Goal: Check status: Check status

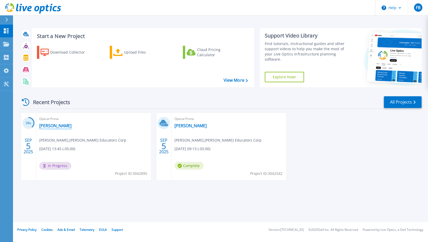
click at [51, 127] on link "[PERSON_NAME]" at bounding box center [55, 125] width 32 height 5
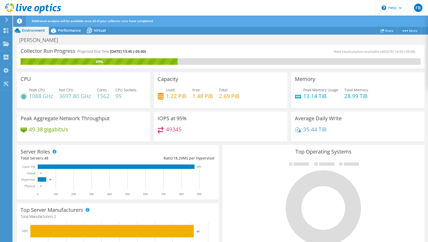
scroll to position [130, 0]
click at [246, 171] on div at bounding box center [323, 204] width 194 height 88
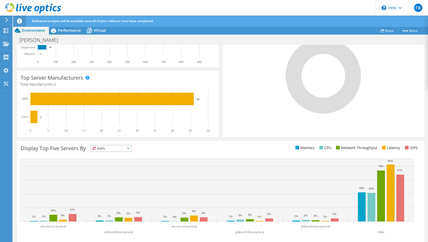
scroll to position [136, 0]
